Goal: Transaction & Acquisition: Purchase product/service

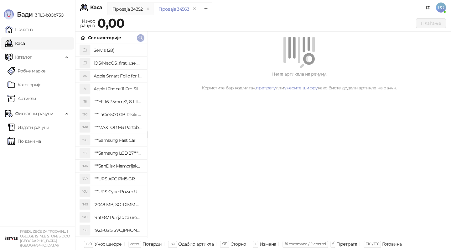
click at [141, 38] on icon "button" at bounding box center [141, 38] width 4 height 4
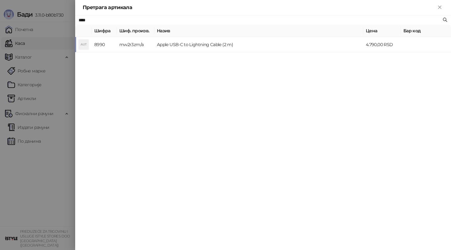
click at [184, 53] on div "**** [PERSON_NAME]. произв. Назив Цена Бар код AUT 8990 mw2r3zm/a Apple USB-C t…" at bounding box center [263, 132] width 376 height 234
click at [222, 47] on td "Apple USB-C to Lightning Cable (2 m)" at bounding box center [258, 44] width 209 height 15
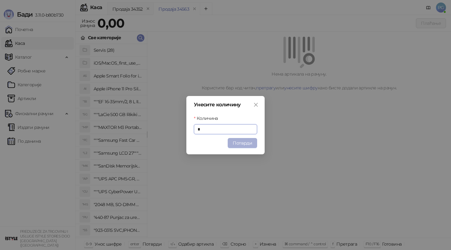
click at [237, 142] on button "Потврди" at bounding box center [242, 143] width 29 height 10
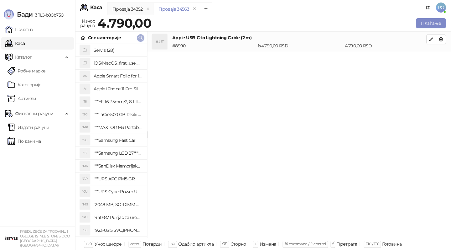
click at [142, 41] on button "button" at bounding box center [141, 38] width 8 height 8
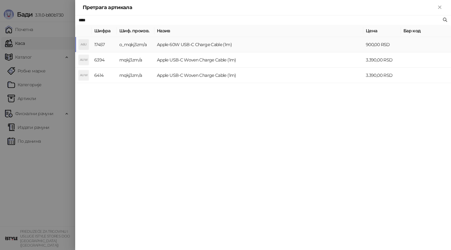
click at [182, 46] on td "Apple 60W USB-C Charge Cable (1m)" at bounding box center [258, 44] width 209 height 15
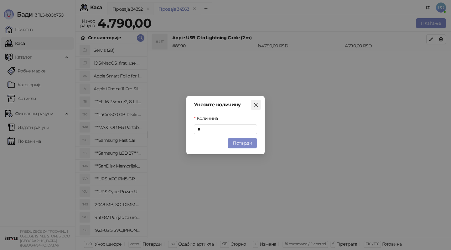
click at [255, 108] on button "Close" at bounding box center [256, 105] width 10 height 10
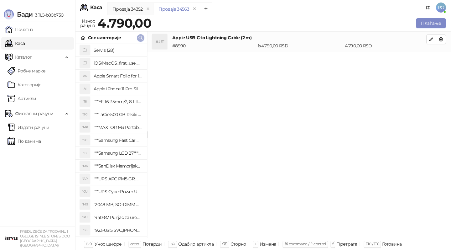
click at [141, 37] on icon "button" at bounding box center [140, 37] width 5 height 5
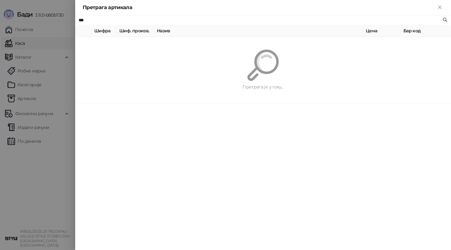
type input "****"
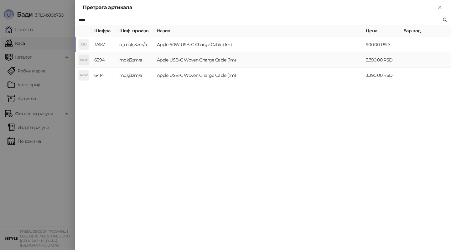
click at [303, 64] on td "Apple USB-C Woven Charge Cable (1m)" at bounding box center [258, 59] width 209 height 15
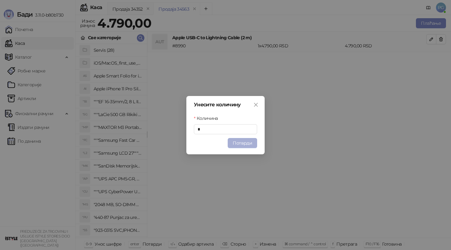
click at [238, 143] on button "Потврди" at bounding box center [242, 143] width 29 height 10
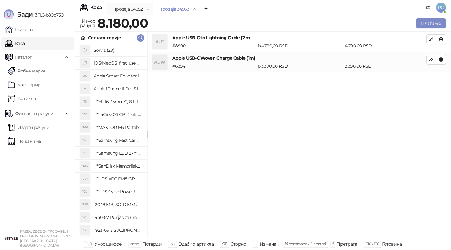
click at [429, 15] on div "Продаја 34352 Продаја 34563 Износ рачуна 8.180,00 Плаћање Све категорије Servis…" at bounding box center [263, 132] width 376 height 234
click at [425, 20] on button "Плаћање" at bounding box center [431, 23] width 30 height 10
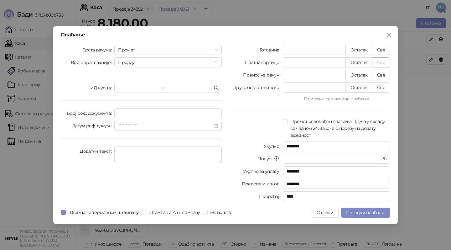
click at [381, 60] on button "Све" at bounding box center [381, 62] width 18 height 10
type input "****"
click at [349, 214] on span "Потврди плаћање" at bounding box center [365, 212] width 39 height 6
